Goal: Navigation & Orientation: Find specific page/section

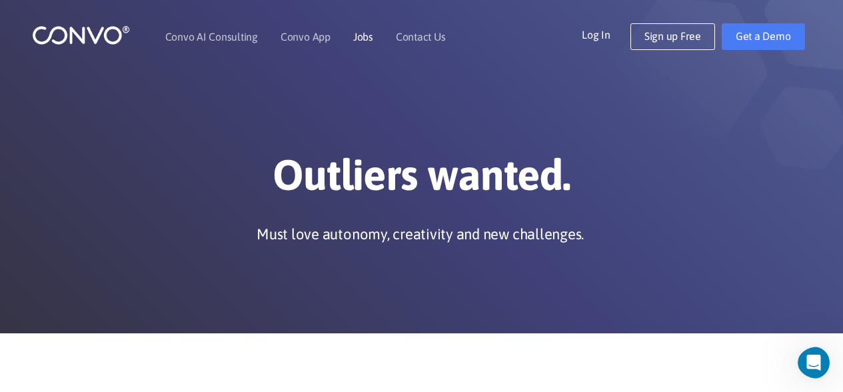
click at [358, 35] on link "Jobs" at bounding box center [363, 36] width 20 height 11
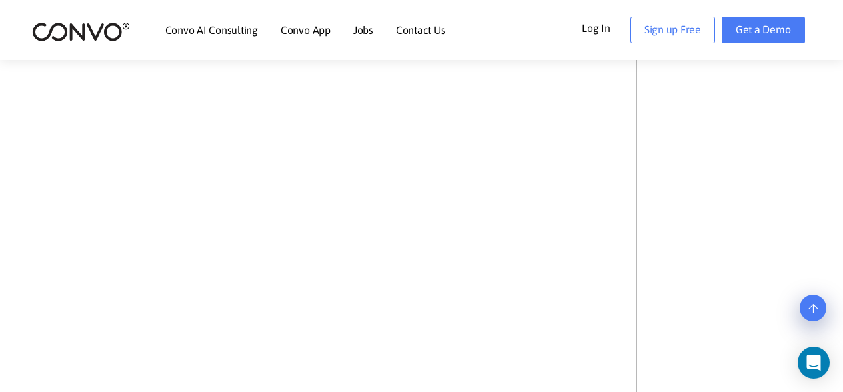
scroll to position [875, 0]
